Goal: Use online tool/utility: Utilize a website feature to perform a specific function

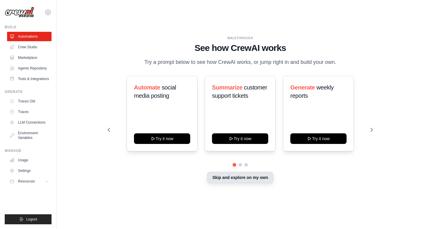
click at [251, 179] on button "Skip and explore on my own" at bounding box center [240, 177] width 66 height 11
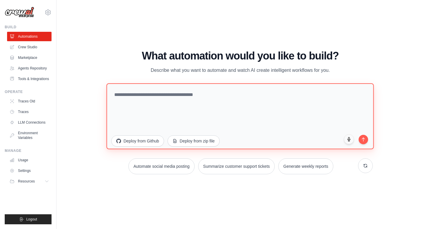
click at [182, 97] on textarea at bounding box center [239, 116] width 267 height 66
type textarea "**********"
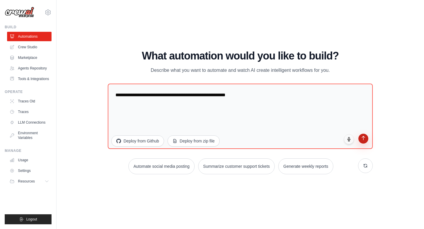
click at [364, 139] on icon "submit" at bounding box center [362, 138] width 5 height 5
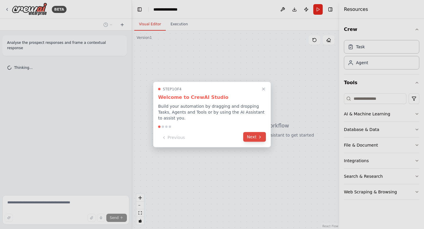
click at [256, 137] on button "Next" at bounding box center [254, 137] width 23 height 10
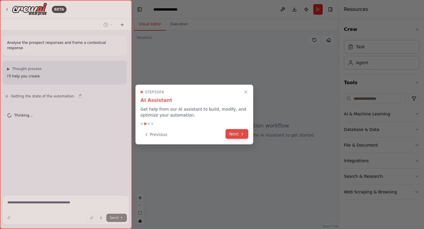
click at [237, 137] on button "Next" at bounding box center [236, 134] width 23 height 10
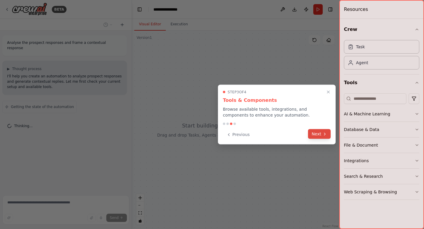
click at [325, 132] on icon at bounding box center [324, 133] width 5 height 5
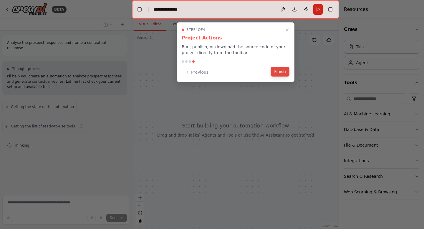
click at [278, 71] on button "Finish" at bounding box center [279, 72] width 19 height 10
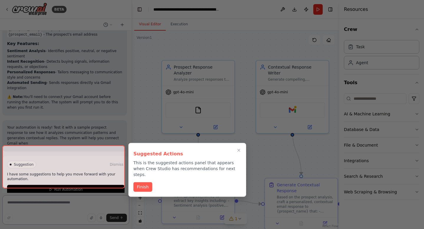
scroll to position [672, 0]
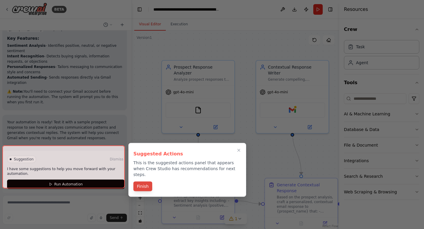
click at [144, 183] on button "Finish" at bounding box center [142, 186] width 19 height 10
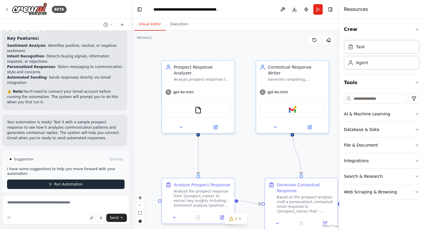
click at [81, 179] on button "Run Automation" at bounding box center [65, 183] width 117 height 9
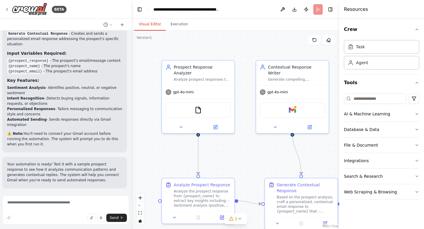
scroll to position [624, 0]
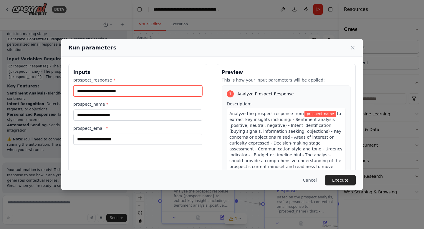
click at [119, 92] on input "prospect_response *" at bounding box center [137, 90] width 129 height 11
type input "**********"
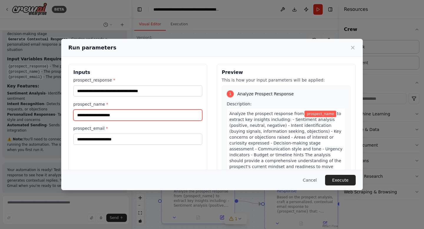
click at [107, 116] on input "prospect_name *" at bounding box center [137, 114] width 129 height 11
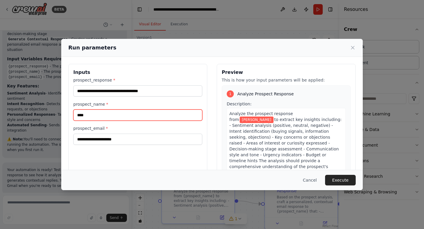
type input "****"
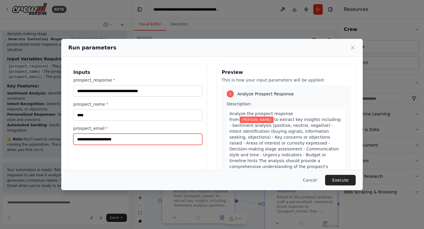
click at [104, 139] on input "prospect_email *" at bounding box center [137, 139] width 129 height 11
type input "**********"
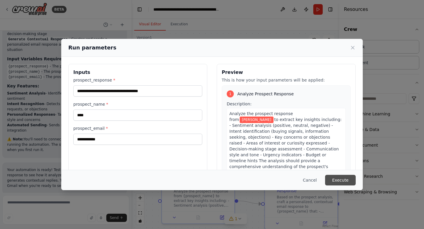
click at [335, 181] on button "Execute" at bounding box center [340, 180] width 31 height 11
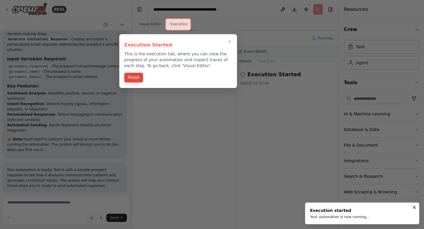
click at [136, 77] on button "Finish" at bounding box center [133, 78] width 19 height 10
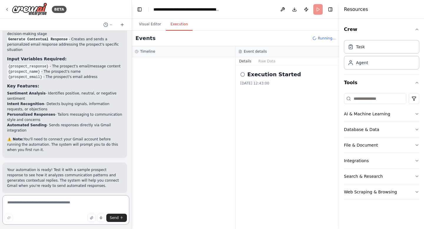
click at [80, 203] on textarea at bounding box center [65, 209] width 127 height 29
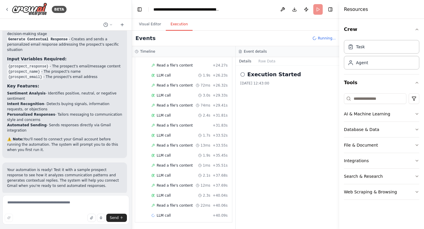
scroll to position [268, 0]
click at [65, 202] on textarea at bounding box center [65, 209] width 127 height 29
type textarea "**********"
click at [114, 218] on span "Send" at bounding box center [114, 217] width 9 height 5
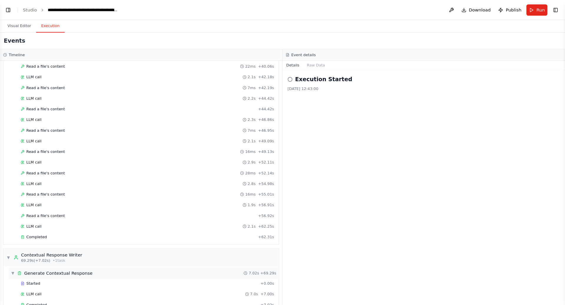
scroll to position [373, 0]
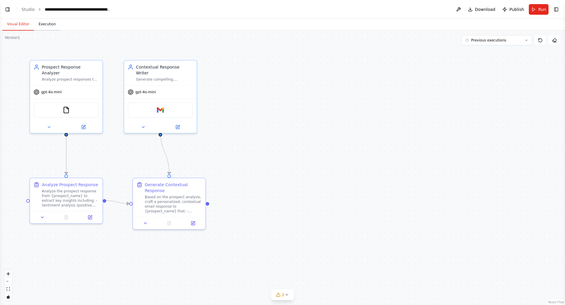
click at [44, 26] on button "Execution" at bounding box center [47, 24] width 27 height 12
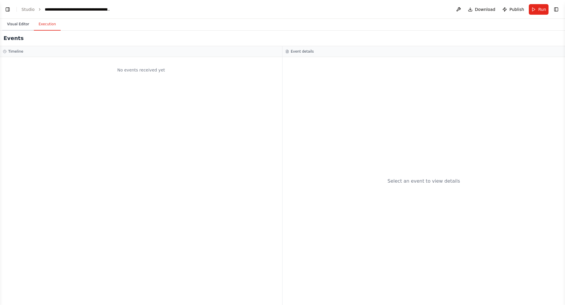
click at [20, 24] on button "Visual Editor" at bounding box center [17, 24] width 31 height 12
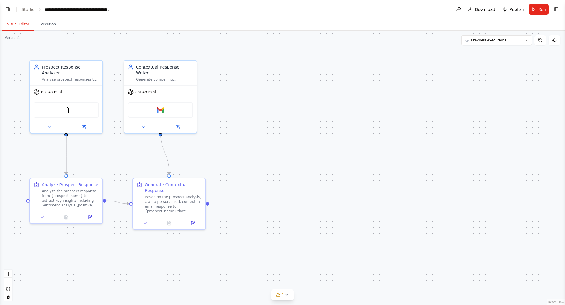
scroll to position [862, 0]
click at [29, 9] on link "Studio" at bounding box center [27, 9] width 13 height 5
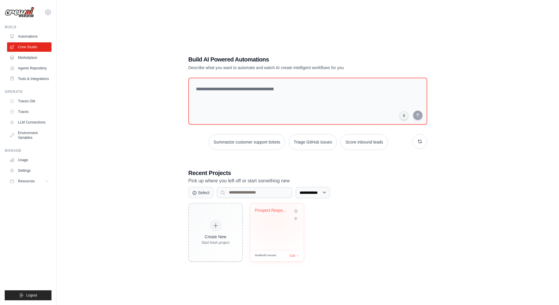
click at [275, 218] on div "Prospect Response Analyzer & Contex..." at bounding box center [277, 215] width 44 height 14
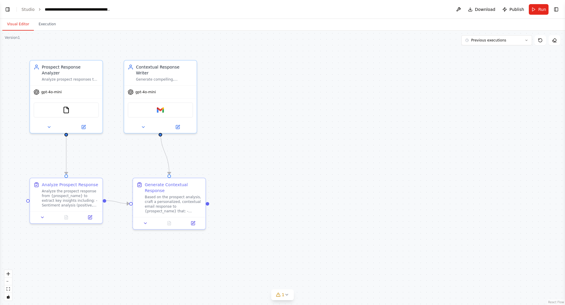
scroll to position [694, 0]
click at [537, 13] on button "Run" at bounding box center [538, 9] width 20 height 11
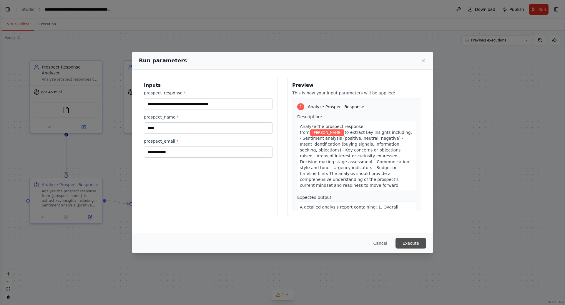
click at [410, 245] on button "Execute" at bounding box center [410, 243] width 31 height 11
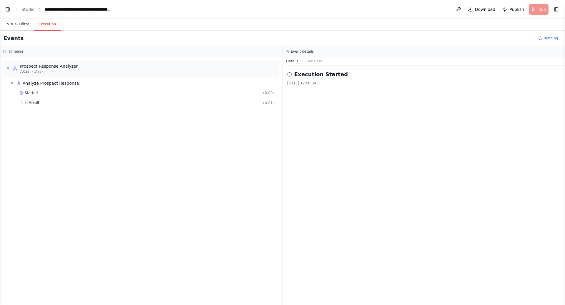
click at [18, 25] on button "Visual Editor" at bounding box center [17, 24] width 31 height 12
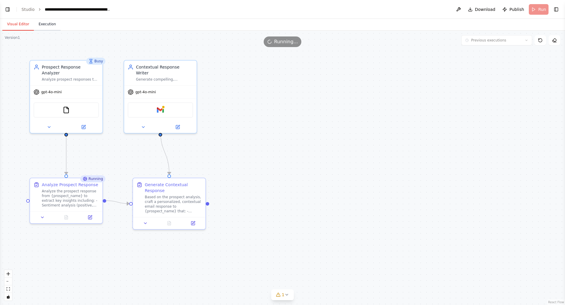
click at [41, 27] on button "Execution" at bounding box center [47, 24] width 27 height 12
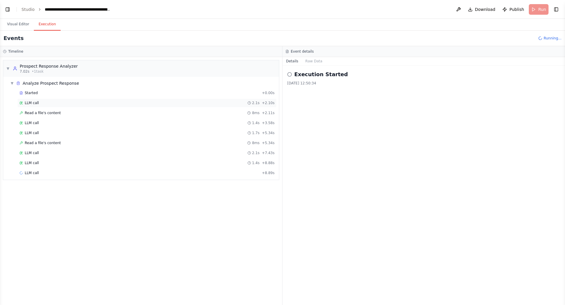
click at [34, 99] on div "LLM call 2.1s + 2.10s" at bounding box center [146, 103] width 259 height 9
click at [38, 122] on span "LLM call" at bounding box center [32, 123] width 14 height 5
click at [38, 131] on span "LLM call" at bounding box center [32, 133] width 14 height 5
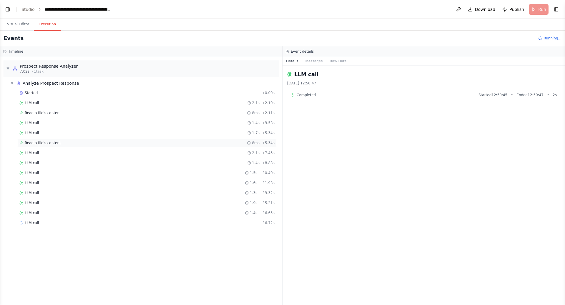
click at [40, 143] on span "Read a file's content" at bounding box center [43, 143] width 36 height 5
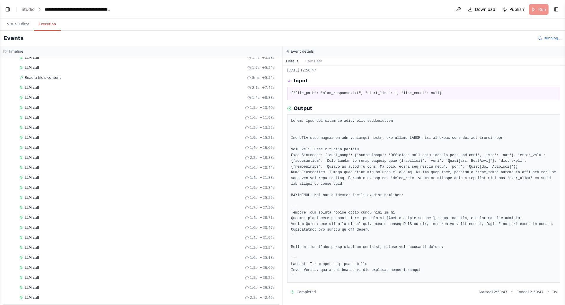
scroll to position [0, 0]
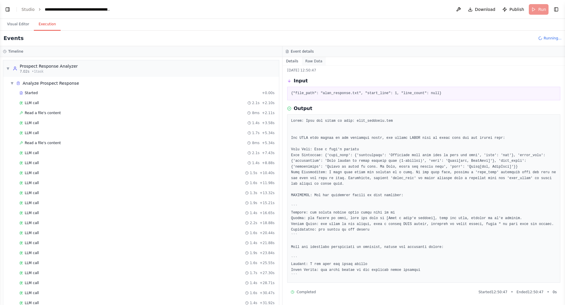
click at [313, 61] on button "Raw Data" at bounding box center [314, 61] width 24 height 8
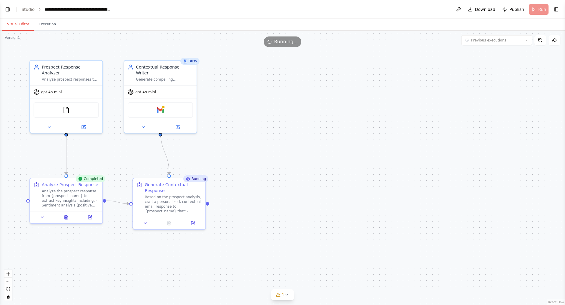
click at [16, 25] on button "Visual Editor" at bounding box center [17, 24] width 31 height 12
click at [67, 105] on img at bounding box center [66, 108] width 7 height 7
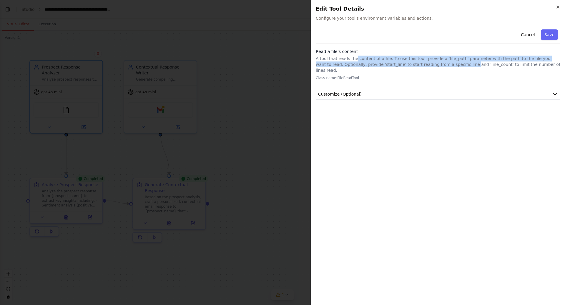
drag, startPoint x: 354, startPoint y: 59, endPoint x: 440, endPoint y: 65, distance: 86.4
click at [440, 65] on p "A tool that reads the content of a file. To use this tool, provide a 'file_path…" at bounding box center [438, 65] width 244 height 18
click at [438, 65] on p "A tool that reads the content of a file. To use this tool, provide a 'file_path…" at bounding box center [438, 65] width 244 height 18
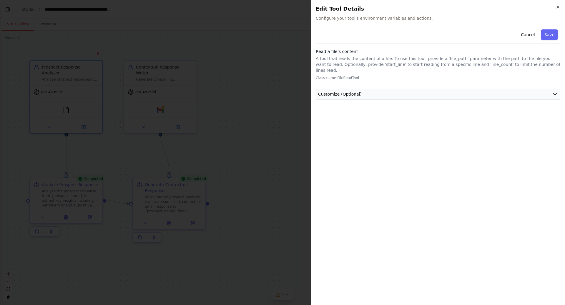
click at [555, 91] on icon "button" at bounding box center [555, 94] width 6 height 6
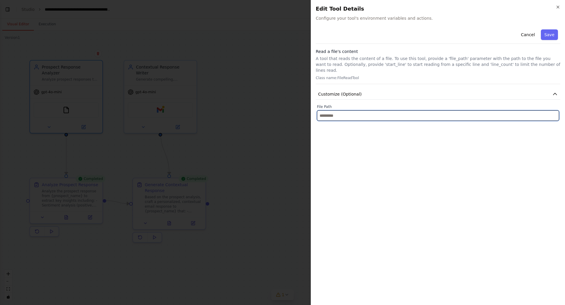
click at [531, 111] on input "text" at bounding box center [438, 115] width 242 height 11
